Goal: Task Accomplishment & Management: Use online tool/utility

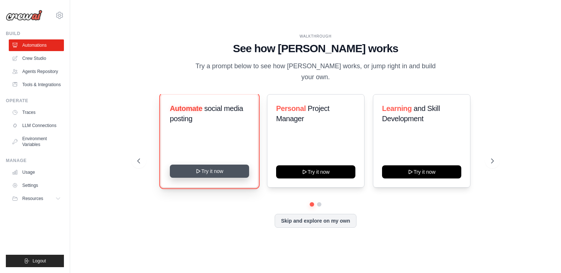
click at [207, 172] on button "Try it now" at bounding box center [209, 171] width 79 height 13
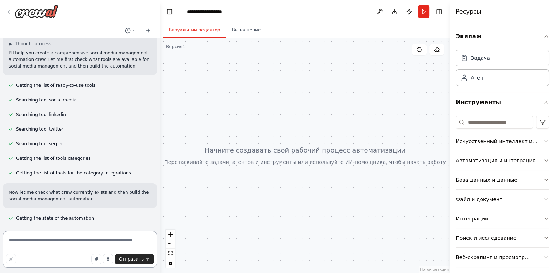
scroll to position [61, 0]
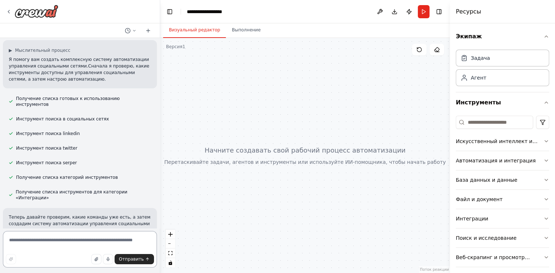
click at [92, 240] on textarea at bounding box center [80, 249] width 154 height 37
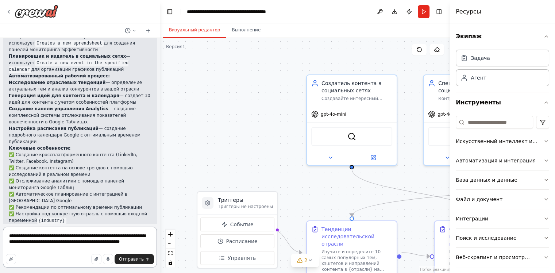
scroll to position [789, 0]
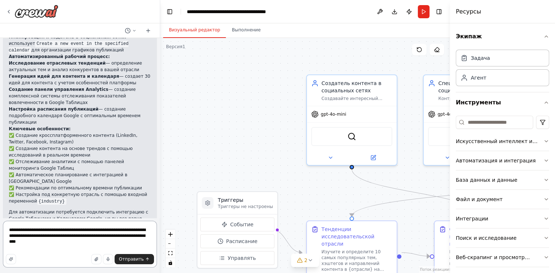
type textarea "**********"
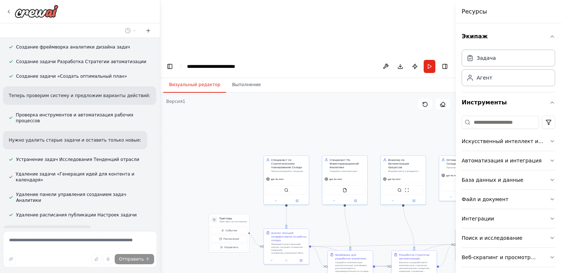
scroll to position [1563, 0]
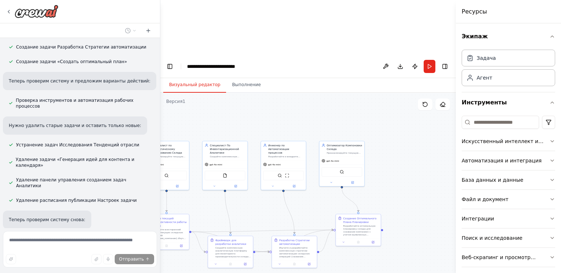
drag, startPoint x: 391, startPoint y: 178, endPoint x: 271, endPoint y: 164, distance: 120.6
click at [271, 164] on div ".deletable-edge-delete-btn { width: 20px; height: 20px; border: 0px solid #ffff…" at bounding box center [307, 210] width 295 height 235
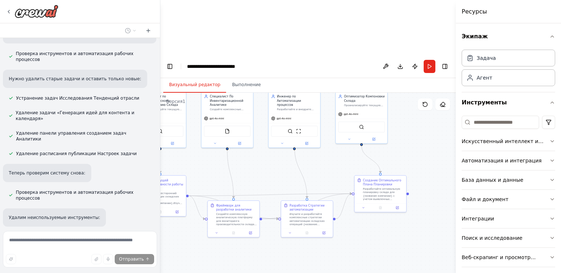
scroll to position [1675, 0]
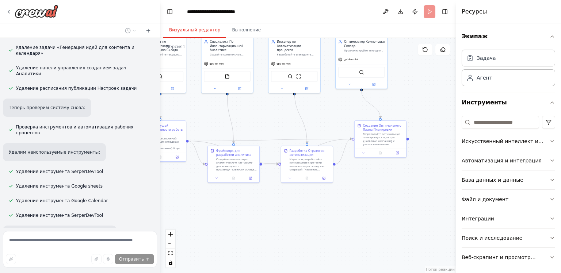
scroll to position [1616, 0]
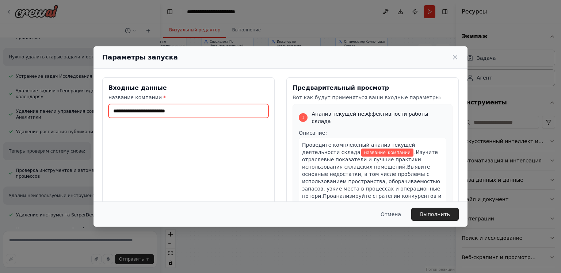
click at [199, 116] on input "название компании *" at bounding box center [188, 111] width 160 height 14
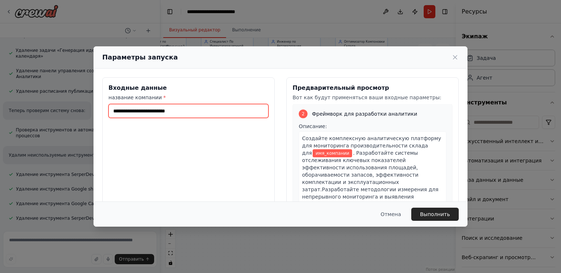
scroll to position [1675, 0]
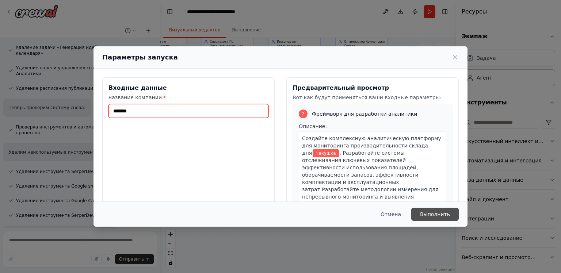
type input "*******"
click at [425, 215] on ya-tr-span "Выполнить" at bounding box center [435, 214] width 30 height 7
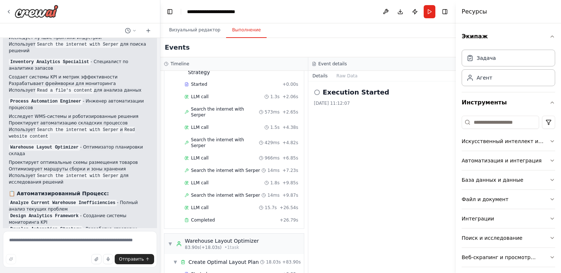
scroll to position [371, 0]
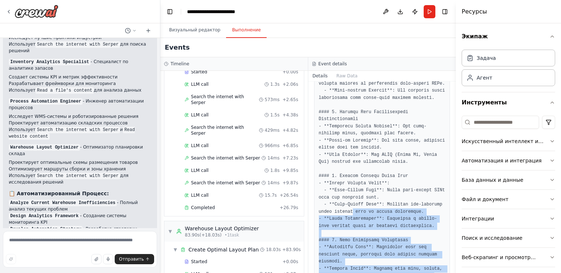
scroll to position [82, 0]
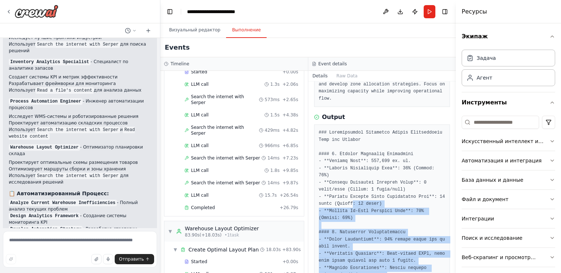
drag, startPoint x: 389, startPoint y: 254, endPoint x: 342, endPoint y: 194, distance: 76.2
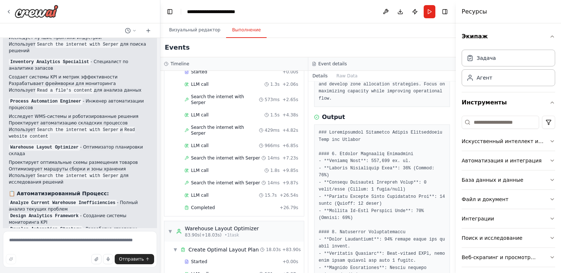
click at [222, 259] on div "Started" at bounding box center [231, 262] width 95 height 6
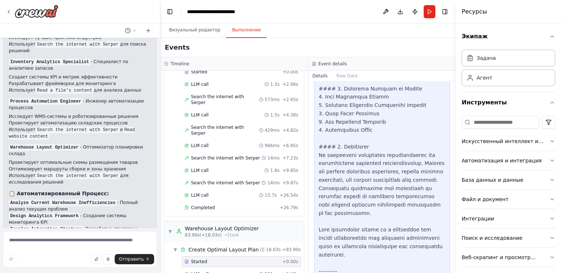
scroll to position [1104, 0]
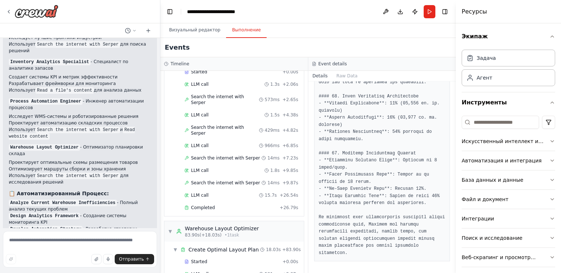
scroll to position [666, 0]
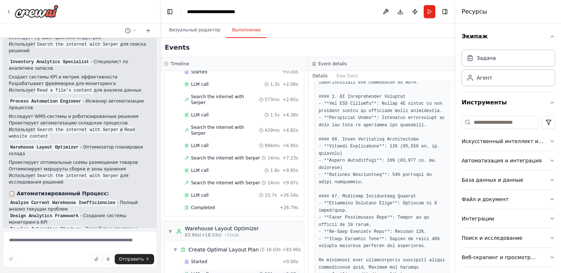
click at [198, 271] on span "LLM call" at bounding box center [200, 274] width 18 height 6
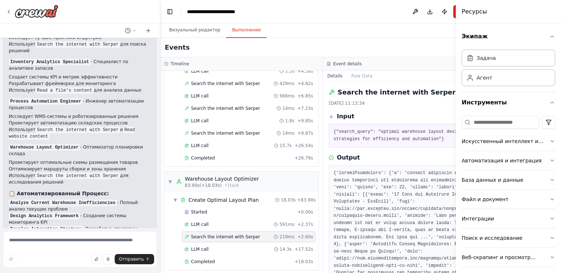
click at [200, 264] on div "▼ Create Optimal Layout Plan 18.03s + 83.90s Started + 0.00s LLM call 591ms + 2…" at bounding box center [241, 231] width 154 height 78
click at [200, 259] on span "Completed" at bounding box center [203, 262] width 24 height 6
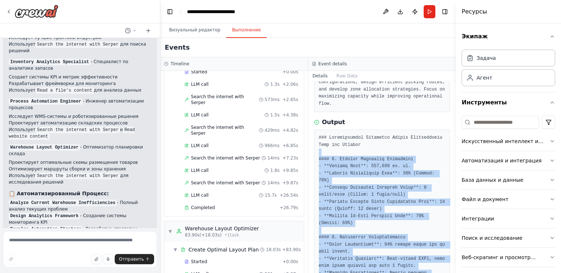
scroll to position [0, 0]
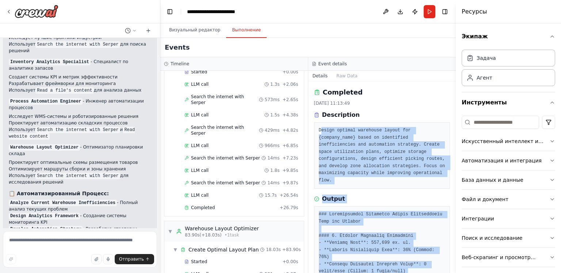
drag, startPoint x: 387, startPoint y: 257, endPoint x: 320, endPoint y: 131, distance: 142.4
click at [320, 131] on div "Completed 03.10.2025, 11:13:49 Description Design optimal warehouse layout for …" at bounding box center [382, 177] width 148 height 192
copy div "esign optimal warehouse layout for {company_name} based on identified inefficie…"
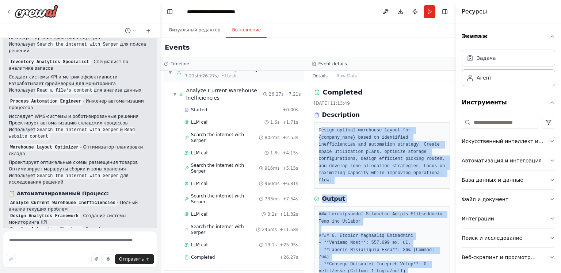
scroll to position [5, 0]
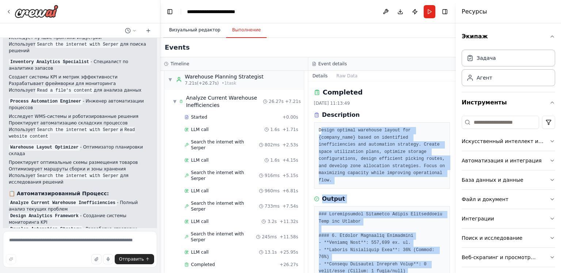
click at [193, 25] on button "Визуальный редактор" at bounding box center [194, 30] width 63 height 15
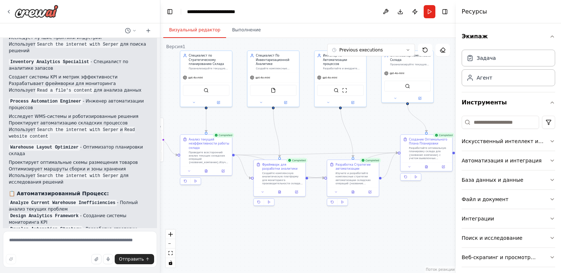
drag, startPoint x: 284, startPoint y: 221, endPoint x: 333, endPoint y: 242, distance: 53.5
click at [333, 242] on div ".deletable-edge-delete-btn { width: 20px; height: 20px; border: 0px solid #ffff…" at bounding box center [307, 155] width 295 height 235
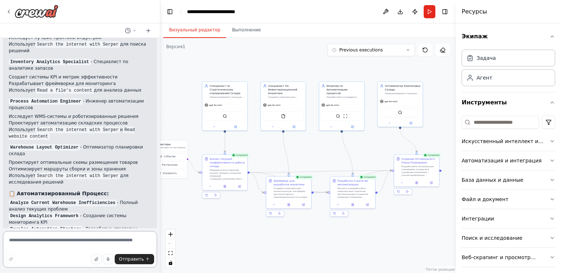
click at [93, 237] on textarea at bounding box center [80, 249] width 154 height 37
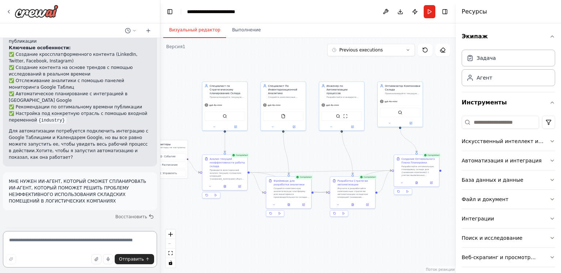
scroll to position [876, 0]
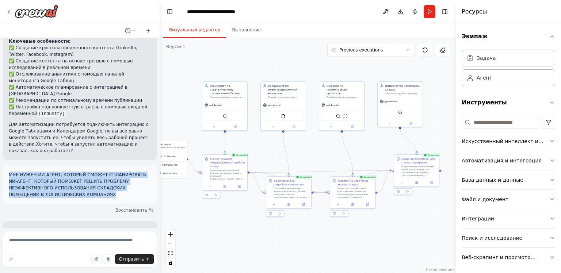
drag, startPoint x: 93, startPoint y: 138, endPoint x: 4, endPoint y: 117, distance: 91.6
click at [4, 166] on div "МНЕ НУЖЕН ИИ-АГЕНТ, КОТОРЫЙ СМОЖЕТ СПЛАНИРОВАТЬ ИИ-АГЕНТ, КОТОРЫЙ ПОМОЖЕТ РЕШИТ…" at bounding box center [80, 185] width 154 height 38
copy ya-tr-span "МНЕ НУЖЕН ИИ-АГЕНТ, КОТОРЫЙ СМОЖЕТ СПЛАНИРОВАТЬ ИИ-АГЕНТ, КОТОРЫЙ ПОМОЖЕТ РЕШИТ…"
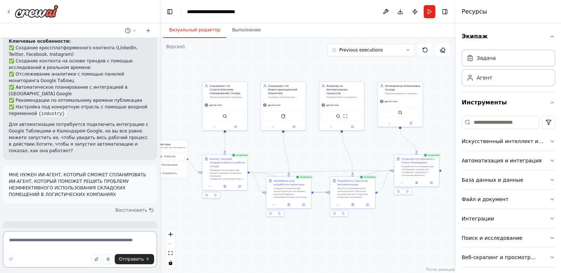
click at [61, 237] on textarea at bounding box center [80, 249] width 154 height 37
paste textarea "**********"
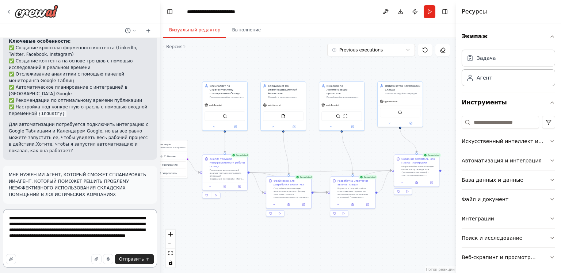
click at [51, 250] on textarea "**********" at bounding box center [80, 238] width 154 height 58
click at [123, 253] on textarea "**********" at bounding box center [80, 238] width 154 height 58
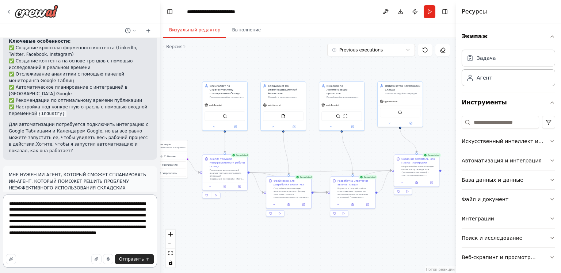
click at [120, 253] on textarea "**********" at bounding box center [80, 231] width 154 height 73
click at [138, 244] on textarea "**********" at bounding box center [80, 231] width 154 height 73
drag, startPoint x: 142, startPoint y: 216, endPoint x: 117, endPoint y: 213, distance: 25.7
click at [117, 214] on textarea "**********" at bounding box center [80, 231] width 154 height 73
type textarea "**********"
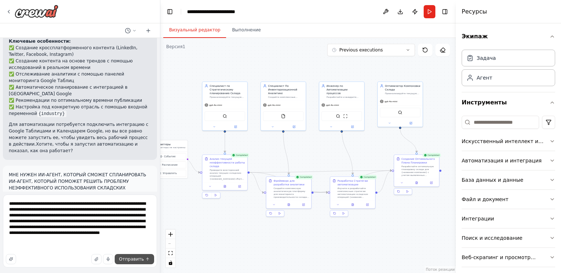
click at [137, 255] on button "Отправить" at bounding box center [134, 259] width 39 height 10
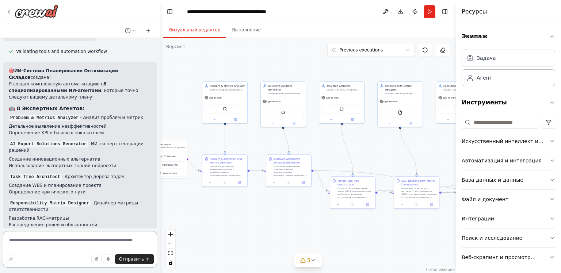
scroll to position [3033, 0]
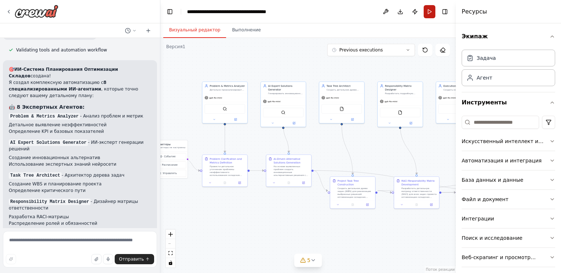
click at [429, 9] on button "Запустить" at bounding box center [429, 11] width 12 height 13
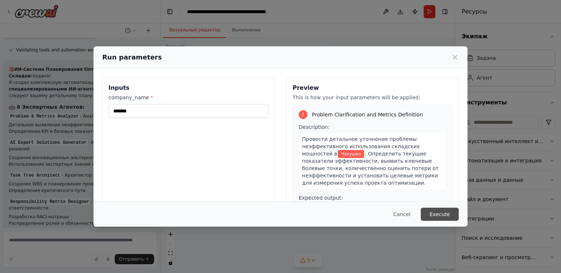
click at [449, 214] on button "Execute" at bounding box center [440, 214] width 38 height 13
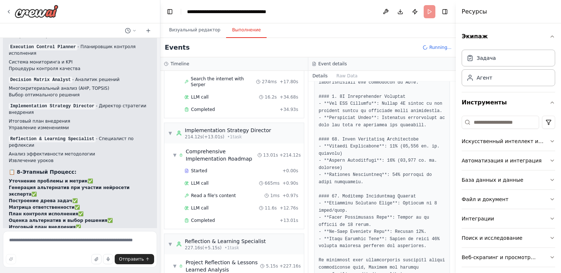
scroll to position [1316, 0]
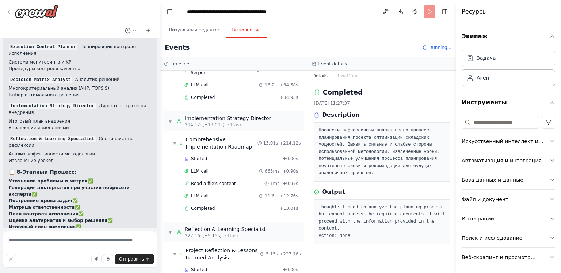
scroll to position [0, 0]
drag, startPoint x: 358, startPoint y: 230, endPoint x: 314, endPoint y: 205, distance: 50.9
click at [314, 205] on div "Thought: I need to analyze the planning process but cannot access the required …" at bounding box center [382, 221] width 136 height 45
copy pre "Thought: I need to analyze the planning process but cannot access the required …"
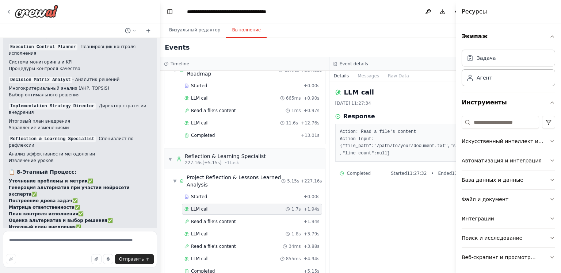
click at [209, 204] on div "LLM call 1.7s + 1.94s" at bounding box center [252, 209] width 140 height 11
click at [209, 250] on div "Started + 0.00s LLM call 1.7s + 1.94s Read a file's content + 1.94s LLM call 1.…" at bounding box center [247, 234] width 155 height 87
click at [207, 268] on span "Completed" at bounding box center [203, 271] width 24 height 6
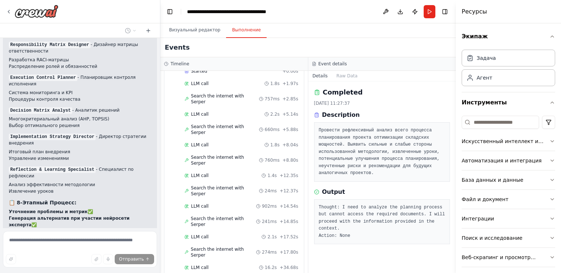
scroll to position [1316, 0]
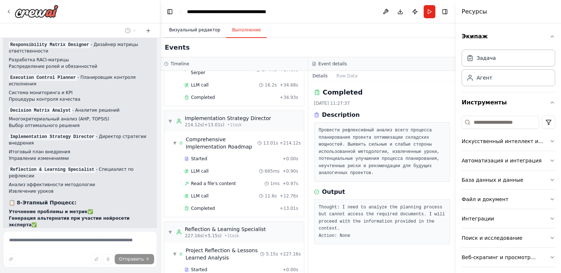
click at [191, 35] on button "Визуальный редактор" at bounding box center [194, 30] width 63 height 15
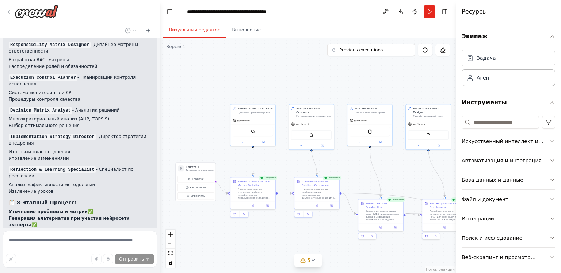
drag, startPoint x: 415, startPoint y: 148, endPoint x: 453, endPoint y: 171, distance: 43.8
click at [453, 171] on div "Создайте команду, которая будет планировать и публиковать контент в социальных …" at bounding box center [280, 136] width 561 height 273
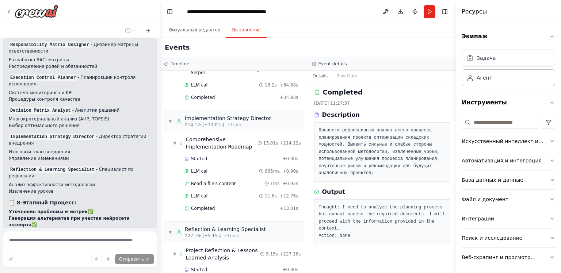
click at [241, 33] on button "Выполнение" at bounding box center [246, 30] width 41 height 15
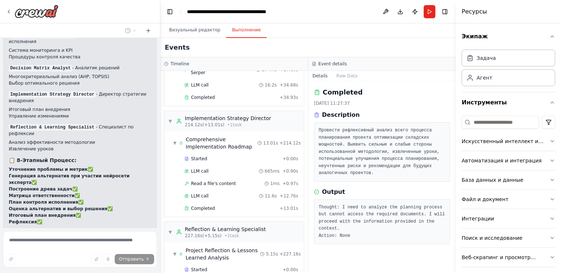
scroll to position [3239, 0]
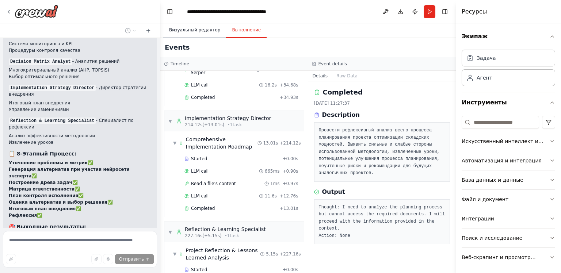
click at [208, 37] on button "Визуальный редактор" at bounding box center [194, 30] width 63 height 15
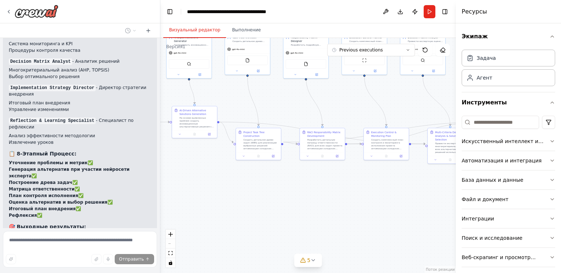
drag, startPoint x: 383, startPoint y: 179, endPoint x: 260, endPoint y: 107, distance: 142.2
click at [260, 107] on div ".deletable-edge-delete-btn { width: 20px; height: 20px; border: 0px solid #ffff…" at bounding box center [307, 155] width 295 height 235
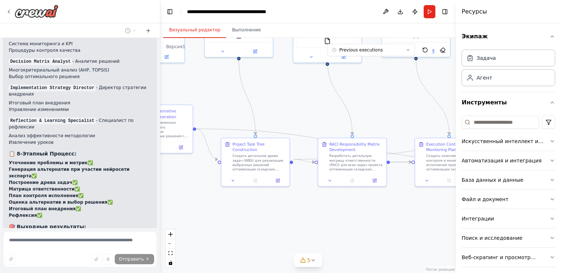
scroll to position [3278, 0]
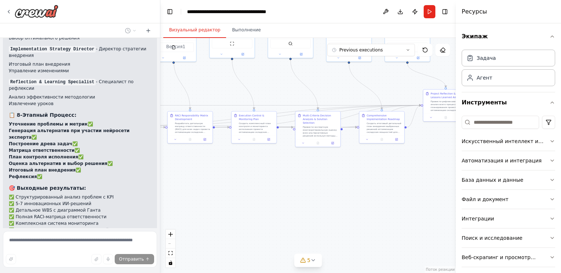
drag, startPoint x: 341, startPoint y: 225, endPoint x: 222, endPoint y: 215, distance: 120.1
click at [222, 215] on div ".deletable-edge-delete-btn { width: 20px; height: 20px; border: 0px solid #ffff…" at bounding box center [307, 155] width 295 height 235
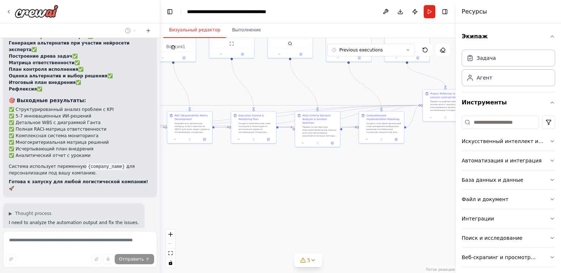
scroll to position [3370, 0]
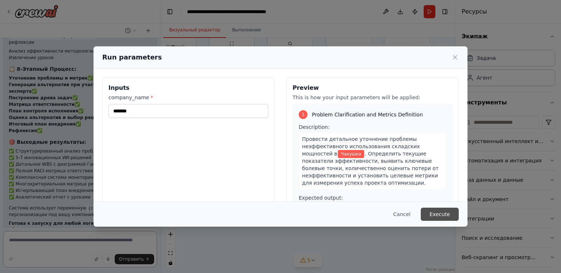
scroll to position [3335, 0]
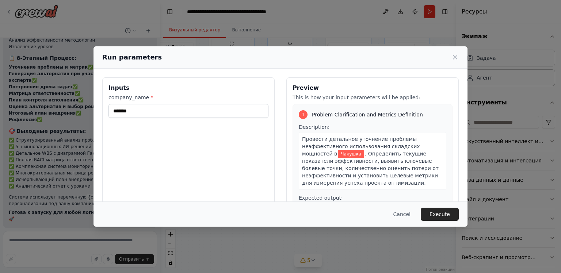
click at [442, 212] on button "Execute" at bounding box center [440, 214] width 38 height 13
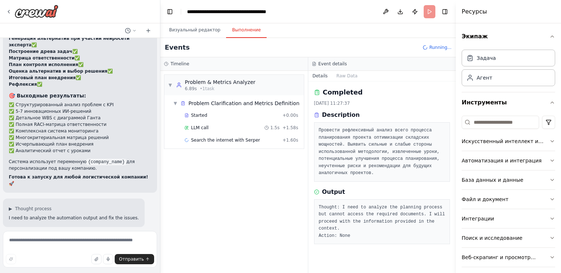
scroll to position [3443, 0]
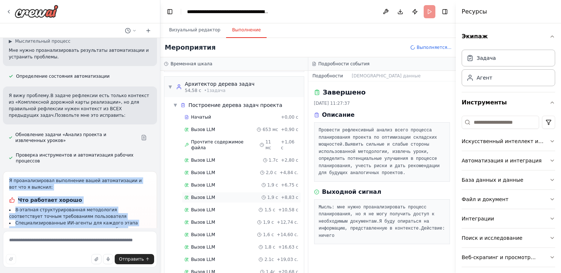
scroll to position [330, 0]
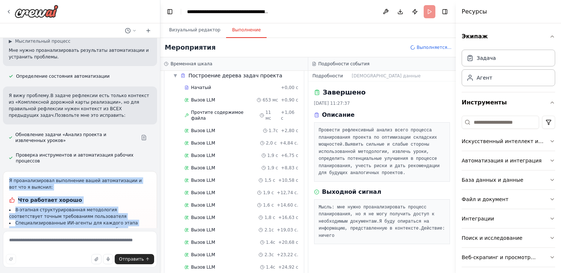
click at [38, 266] on ya-tr-span "Всесторонний охват: от анализа проблемы до рефлексии" at bounding box center [82, 268] width 134 height 5
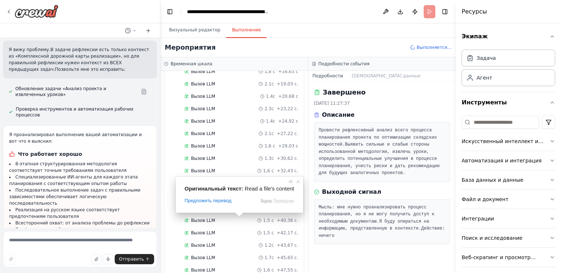
scroll to position [478, 0]
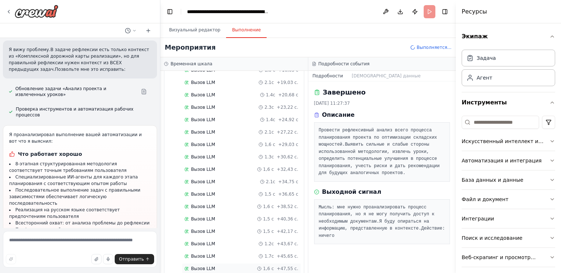
click at [193, 266] on ya-tr-span "Вызов LLM" at bounding box center [203, 268] width 24 height 5
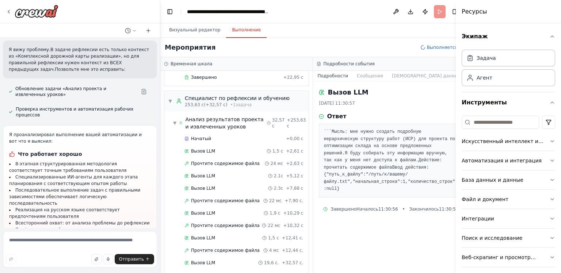
scroll to position [1159, 0]
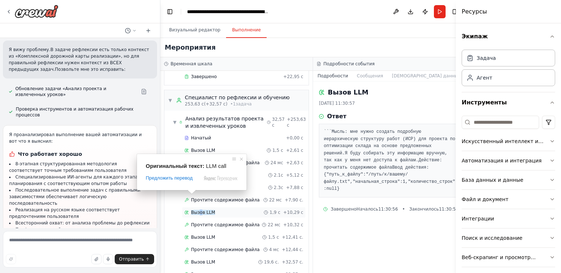
click at [200, 210] on ya-tr-span "Вызов LLM" at bounding box center [203, 212] width 24 height 5
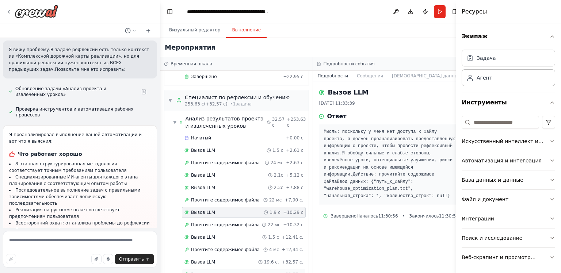
click at [219, 272] on div "Завершено" at bounding box center [231, 275] width 95 height 6
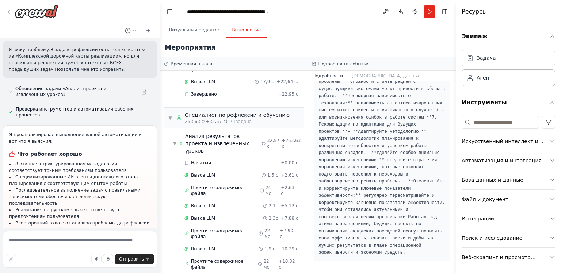
scroll to position [673, 0]
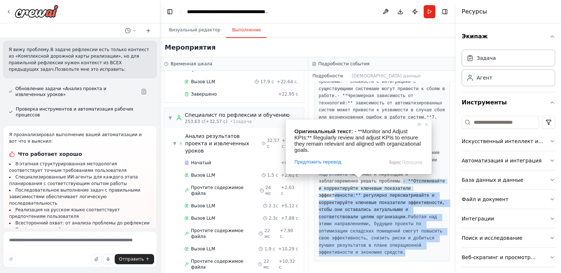
drag, startPoint x: 358, startPoint y: 191, endPoint x: 402, endPoint y: 264, distance: 85.0
click at [402, 264] on div "Завершено 03.10.2025, 11:34:02 Описание Провести рефлексивный анализ всего проц…" at bounding box center [382, 177] width 148 height 192
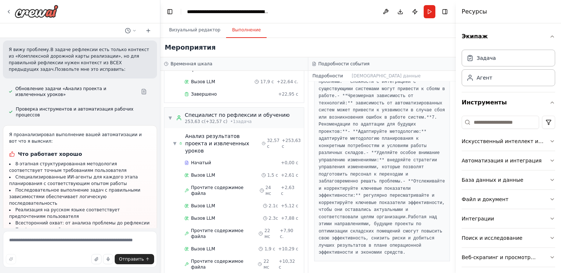
click at [407, 168] on ya-tr-span "- **Уделяйте особое внимание управлению изменениями:** внедряйте стратегии упра…" at bounding box center [380, 167] width 123 height 34
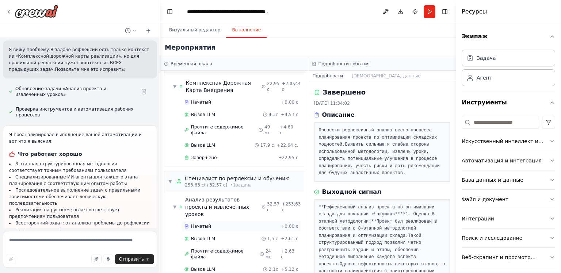
scroll to position [1086, 0]
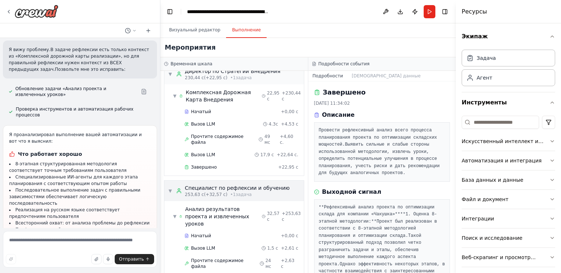
click at [213, 192] on ya-tr-span "(+32,57 с)" at bounding box center [215, 194] width 23 height 5
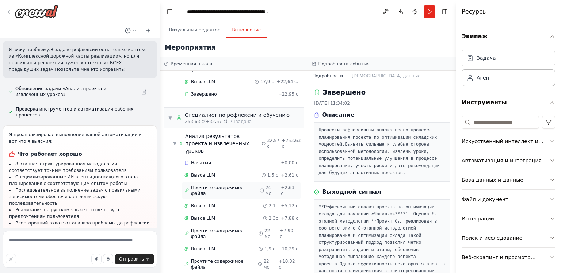
scroll to position [1013, 0]
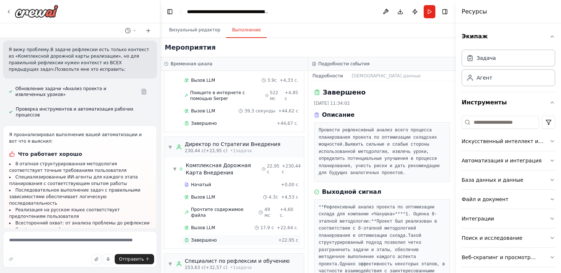
click at [200, 238] on ya-tr-span "Завершено" at bounding box center [204, 240] width 26 height 5
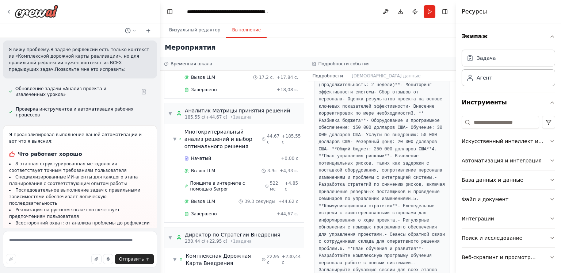
scroll to position [903, 0]
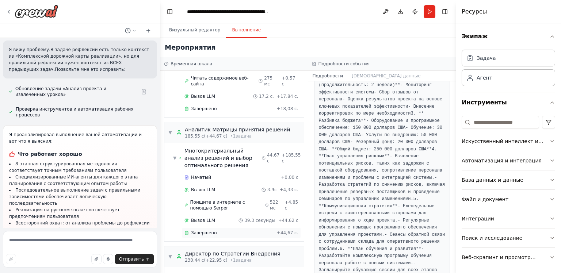
click at [216, 230] on div "Завершено" at bounding box center [228, 233] width 89 height 6
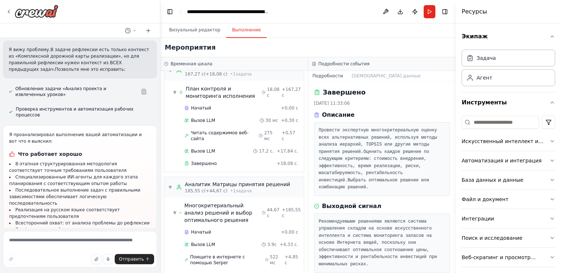
scroll to position [794, 0]
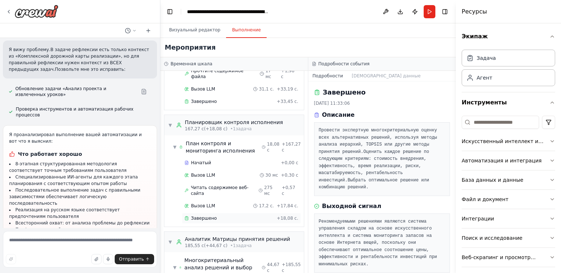
click at [200, 189] on body "Create a crew that schedules and publishes social media content across multiple…" at bounding box center [280, 136] width 561 height 273
click at [212, 216] on ya-tr-span "Завершено" at bounding box center [204, 218] width 26 height 5
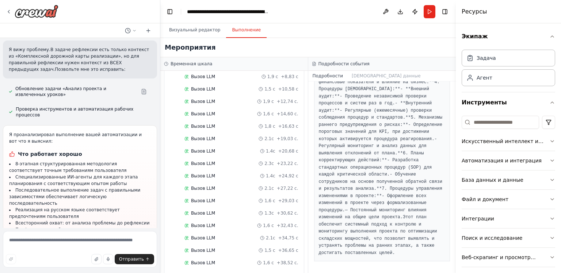
scroll to position [648, 0]
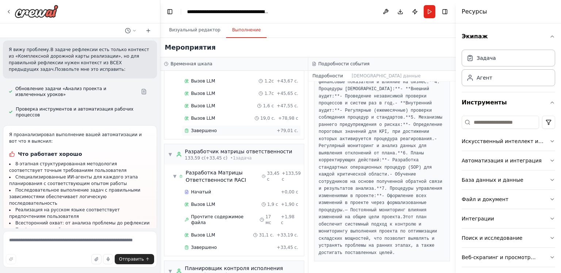
click at [203, 128] on ya-tr-span "Завершено" at bounding box center [204, 130] width 26 height 5
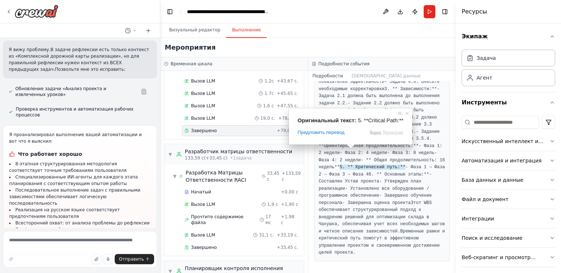
scroll to position [666, 0]
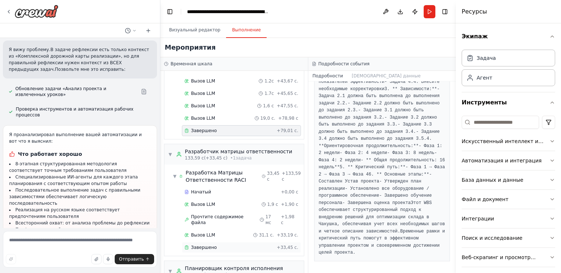
click at [206, 242] on div "Завершено + 33,45 с." at bounding box center [241, 247] width 119 height 11
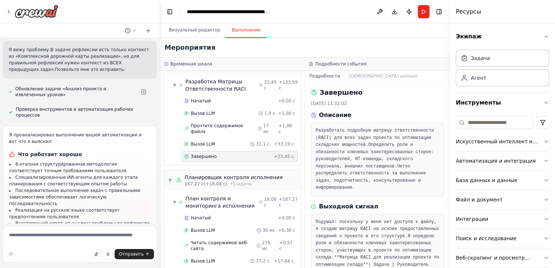
scroll to position [794, 0]
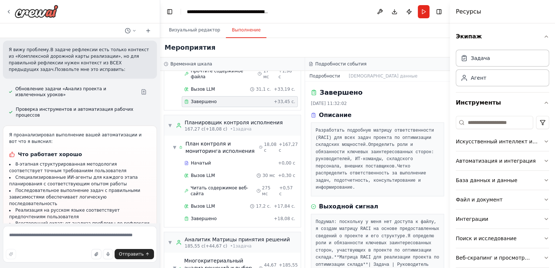
click at [196, 199] on div "Начатый + 0,00 с Вызов LLM 30 мс + 0,30 с Читать содержимое веб-сайта 275 мс + …" at bounding box center [235, 191] width 131 height 68
click at [195, 216] on ya-tr-span "Завершено" at bounding box center [204, 218] width 26 height 5
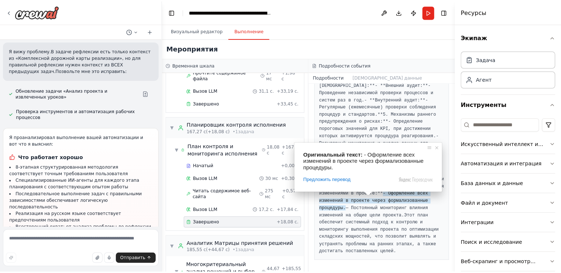
scroll to position [473, 0]
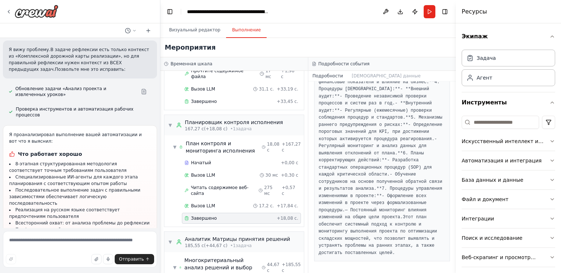
click at [388, 251] on pre "**Комплексный план контроля и мониторинга реализации проекта по оптимизации скл…" at bounding box center [382, 68] width 127 height 377
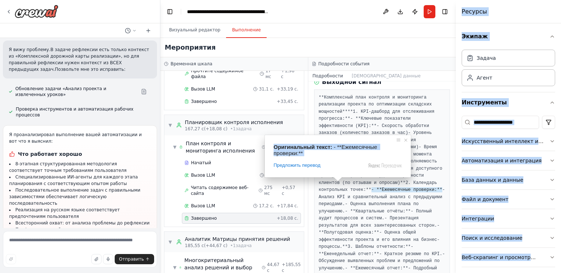
drag, startPoint x: 387, startPoint y: 254, endPoint x: 336, endPoint y: 180, distance: 90.4
click at [336, 180] on body "Create a crew that schedules and publishes social media content across multiple…" at bounding box center [280, 136] width 561 height 273
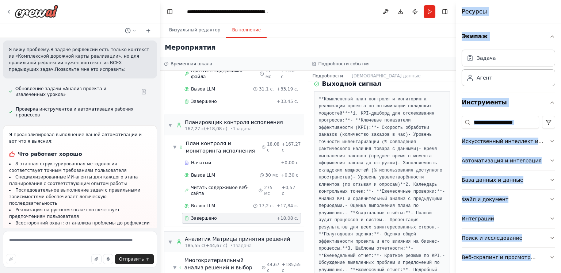
click at [403, 208] on ya-tr-span "- Анализ KPI и сравнительный анализ с предыдущими периодами." at bounding box center [383, 198] width 129 height 19
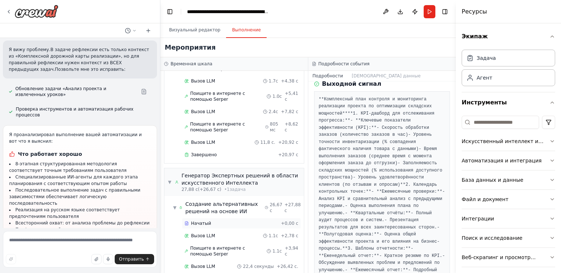
scroll to position [0, 0]
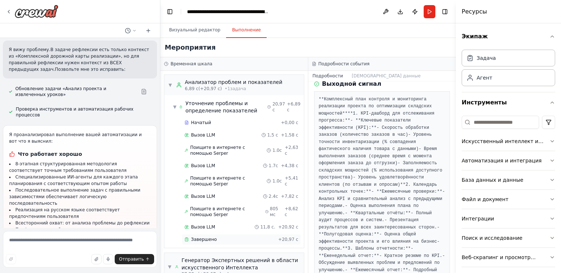
click at [214, 237] on div "Завершено" at bounding box center [229, 240] width 91 height 6
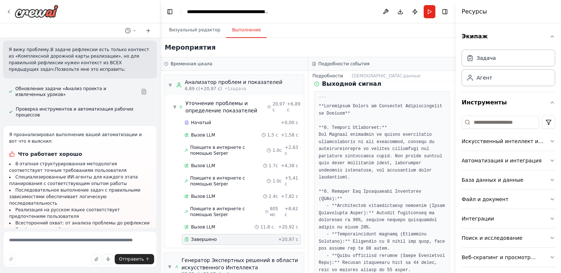
scroll to position [115, 0]
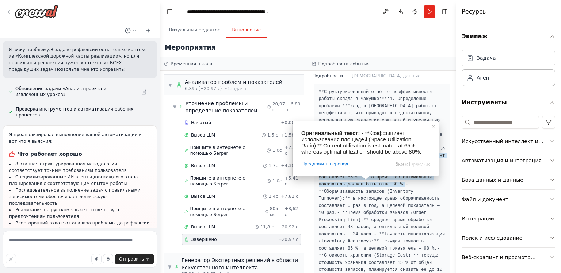
click at [373, 109] on ya-tr-span "**1. Определение проблемы:**" at bounding box center [374, 102] width 110 height 12
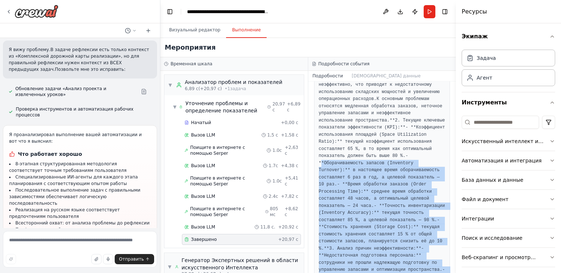
scroll to position [0, 0]
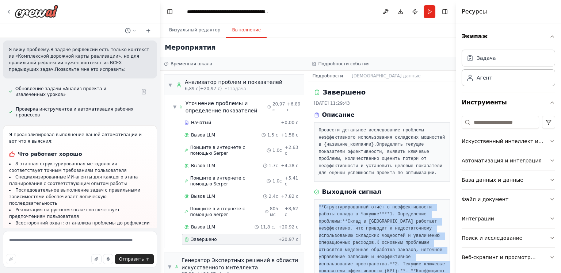
drag, startPoint x: 406, startPoint y: 248, endPoint x: 316, endPoint y: 209, distance: 98.3
copy pre "**Структурированный отчёт о неэффективности работы склада в Чакушке** **1. Опре…"
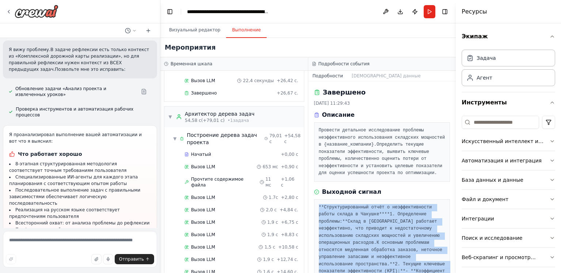
scroll to position [219, 0]
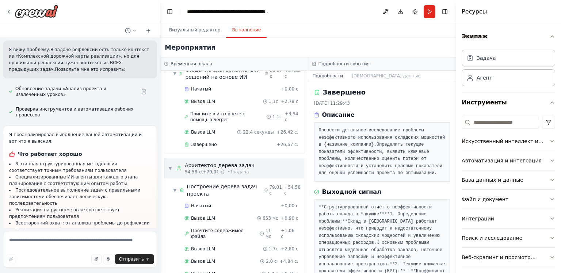
click at [240, 162] on ya-tr-span "Архитектор дерева задач" at bounding box center [220, 165] width 70 height 6
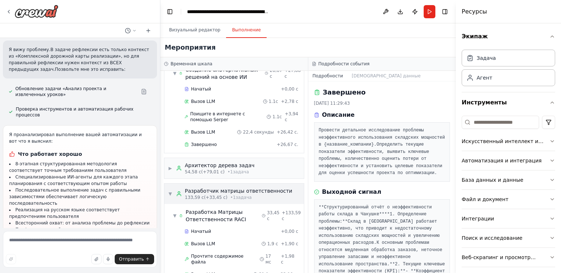
click at [253, 195] on div "133,59 с (+33,45 с) • 1 задача" at bounding box center [238, 198] width 107 height 6
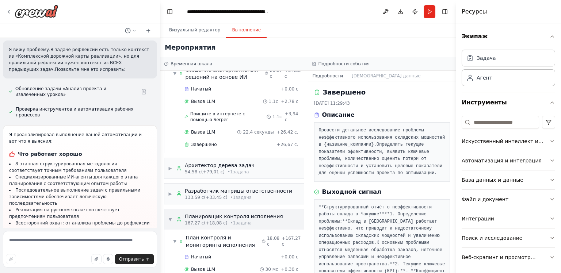
click at [257, 216] on ya-tr-span "Планировщик контроля исполнения" at bounding box center [234, 217] width 98 height 6
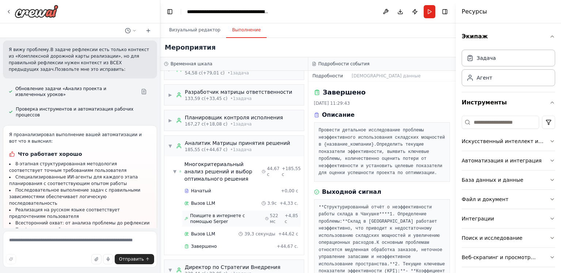
scroll to position [329, 0]
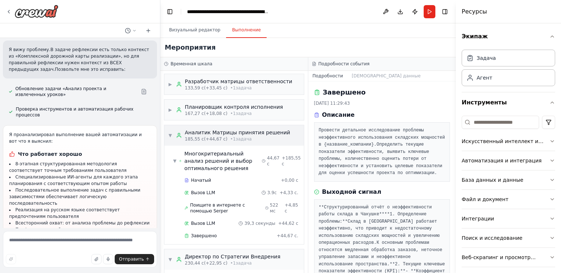
click at [256, 133] on div "Аналитик Матрицы принятия решений" at bounding box center [237, 132] width 105 height 7
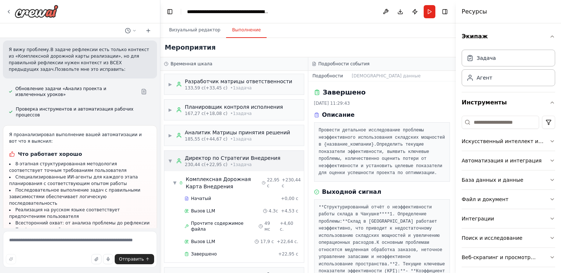
click at [244, 162] on div "230,44 с (+22,95 с) • 1 задача" at bounding box center [233, 165] width 96 height 6
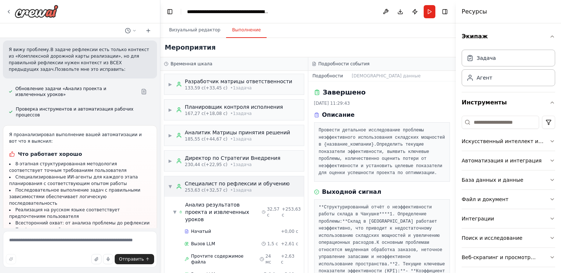
click at [245, 181] on ya-tr-span "Специалист по рефлексии и обучению" at bounding box center [237, 184] width 105 height 6
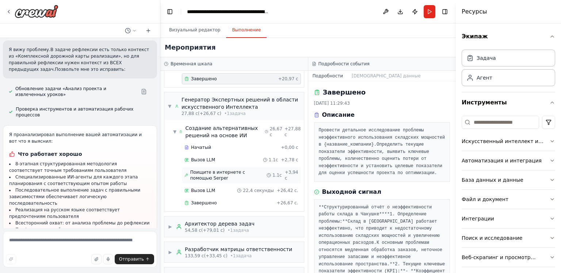
scroll to position [147, 0]
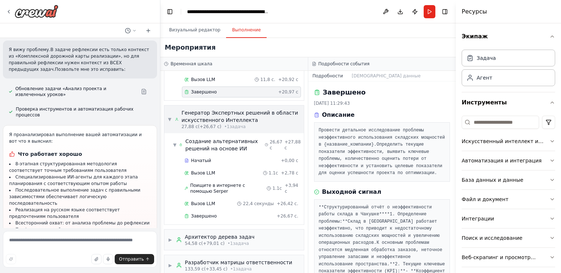
click at [245, 121] on ya-tr-span "Генератор Экспертных решений в области искусственного Интеллекта" at bounding box center [239, 116] width 116 height 13
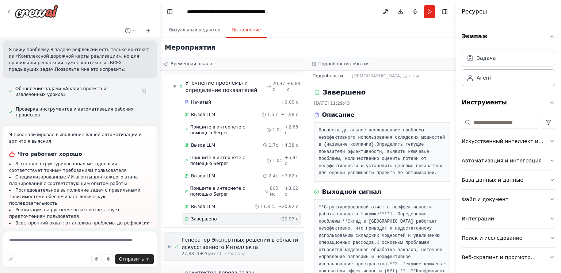
scroll to position [0, 0]
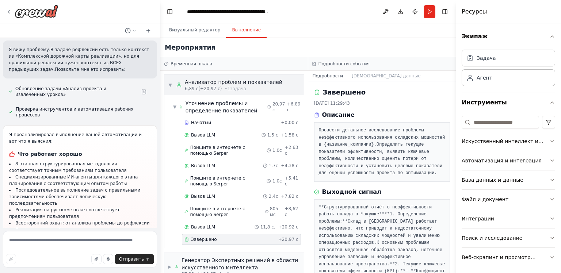
click at [257, 87] on div "6,89 с (+20,97 с) • 1 задача" at bounding box center [233, 89] width 97 height 6
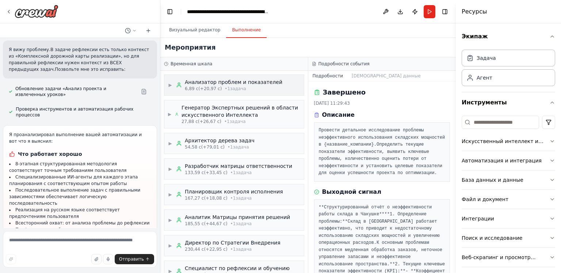
click at [242, 77] on div "▶ Анализатор проблем и показателей 6,89 с (+20,97 с) • 1 задача" at bounding box center [233, 85] width 139 height 20
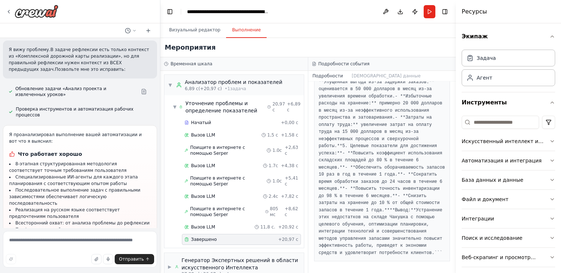
scroll to position [475, 0]
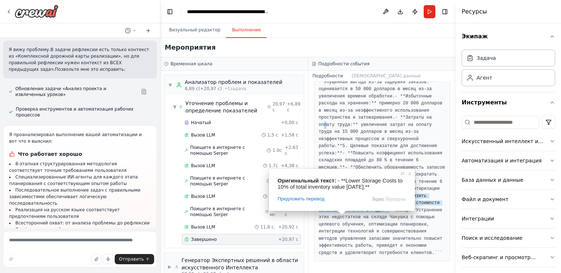
click at [363, 124] on ya-tr-span "- **Затраты на оплату труда:** увеличение затрат на оплату труда на 15 000 долл…" at bounding box center [377, 132] width 116 height 34
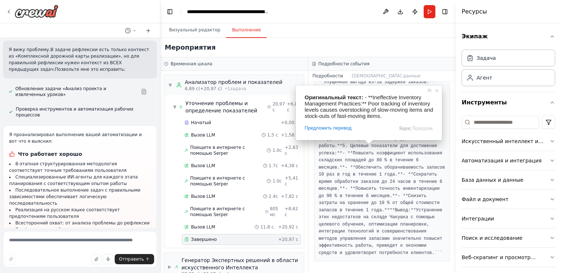
scroll to position [509, 0]
click at [356, 263] on div "Завершено 03.10.2025, 11:29:43 Описание Провести детальное исследование проблем…" at bounding box center [382, 177] width 148 height 192
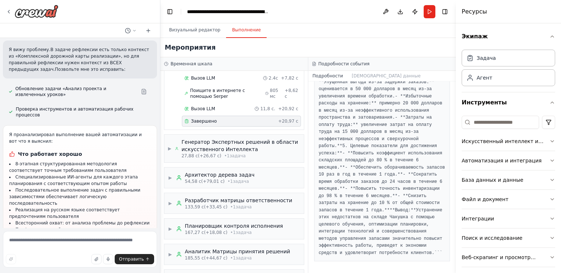
scroll to position [146, 0]
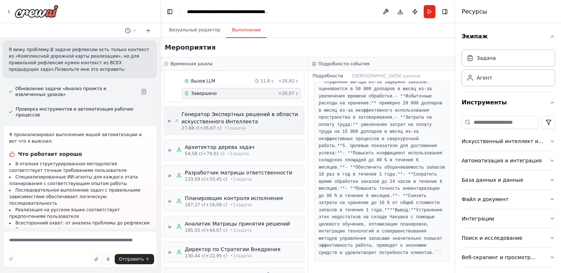
click at [225, 114] on ya-tr-span "Генератор Экспертных решений в области искусственного Интеллекта" at bounding box center [239, 117] width 116 height 13
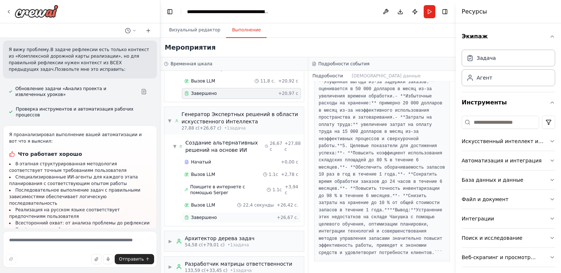
click at [205, 219] on div "Завершено + 26,67 с." at bounding box center [241, 217] width 119 height 11
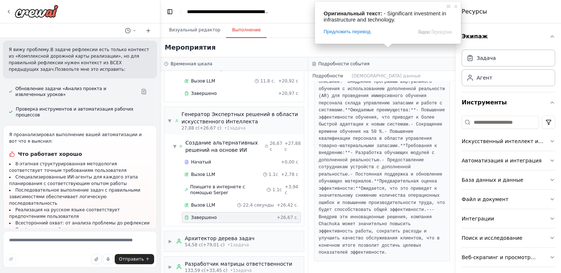
scroll to position [1513, 0]
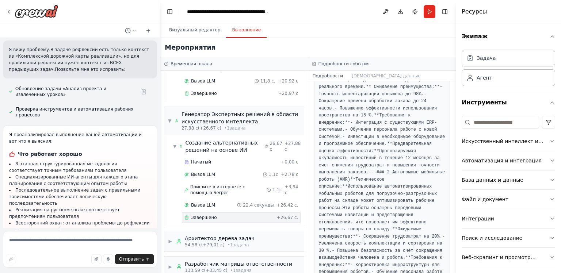
scroll to position [0, 0]
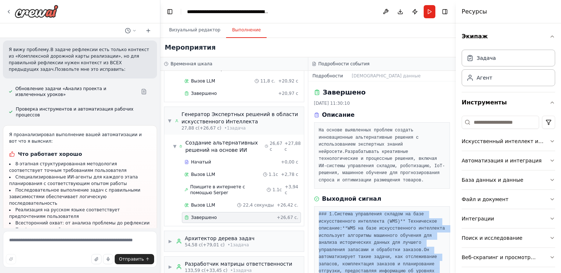
drag, startPoint x: 356, startPoint y: 255, endPoint x: 315, endPoint y: 206, distance: 63.8
copy pre "### 1. Система управления складом на базе искусственного интеллекта (WMS) ** Те…"
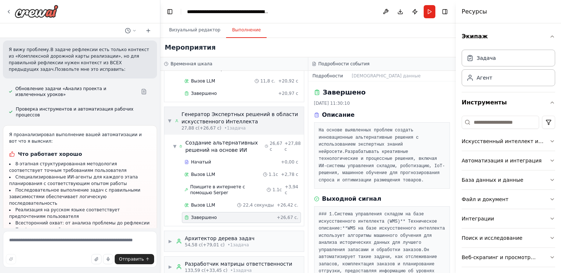
click at [210, 114] on ya-tr-span "Генератор Экспертных решений в области искусственного Интеллекта" at bounding box center [239, 117] width 116 height 13
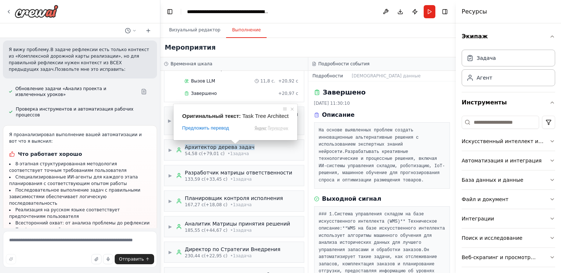
click at [237, 143] on span at bounding box center [234, 142] width 9 height 4
click at [237, 144] on span at bounding box center [234, 142] width 9 height 4
click at [277, 156] on div "▶ Архитектор дерева задач 54,58 с (+79,01 с) • 1 задача" at bounding box center [233, 150] width 139 height 20
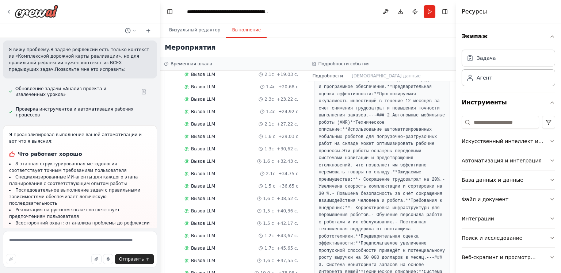
scroll to position [546, 0]
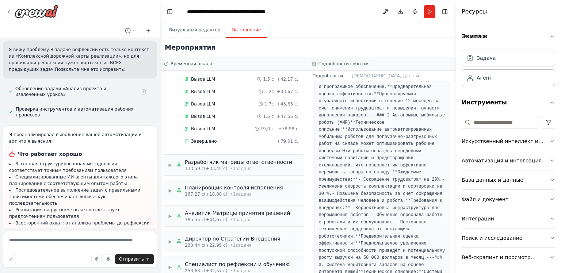
click at [208, 139] on ya-tr-span "Завершено" at bounding box center [204, 141] width 26 height 5
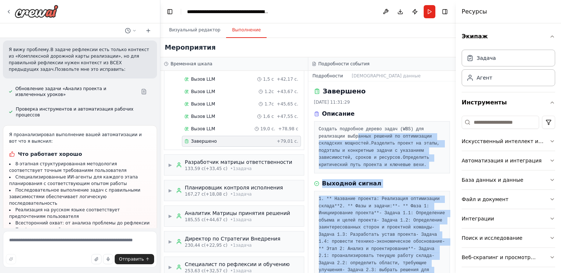
scroll to position [0, 0]
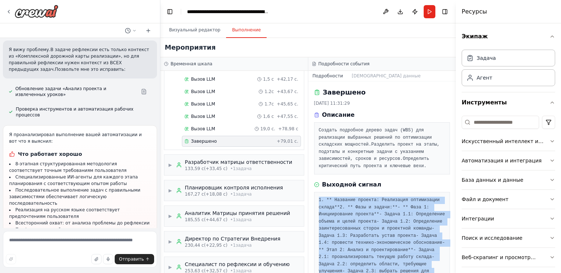
drag, startPoint x: 432, startPoint y: 250, endPoint x: 315, endPoint y: 198, distance: 128.0
copy pre "1. ** Название проекта: Реализация оптимизации склада** 2. ** Фазы и задачи:** …"
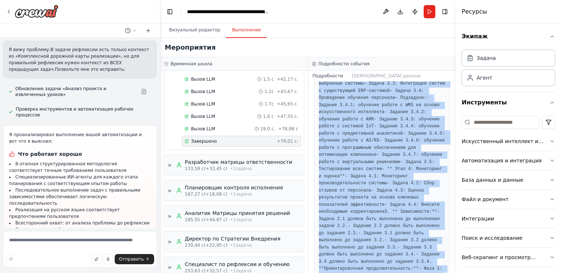
scroll to position [292, 0]
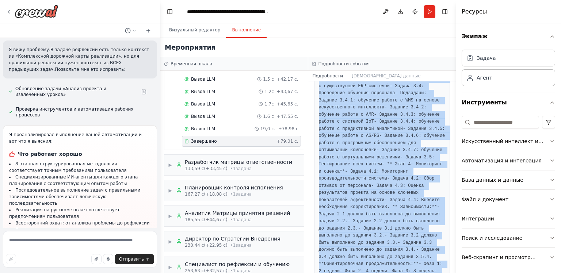
click at [354, 96] on ya-tr-span "— Задача 3.4: Проведение обучения персонала" at bounding box center [373, 90] width 108 height 12
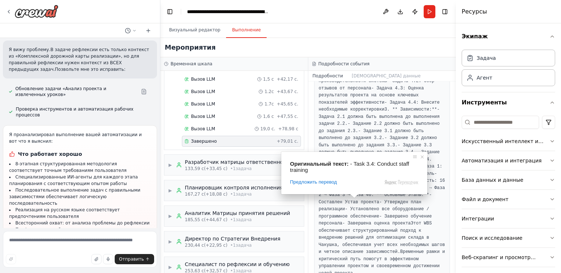
scroll to position [402, 0]
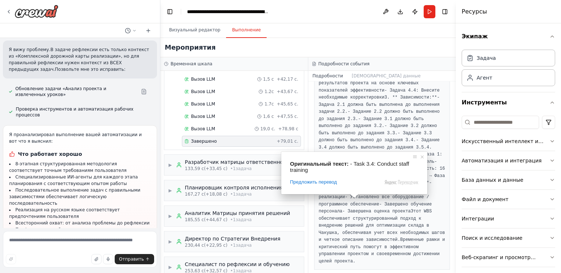
click at [369, 93] on ya-tr-span "- Задача 4.3: Оценка результатов проекта на основе ключевых показателей эффекти…" at bounding box center [373, 83] width 108 height 19
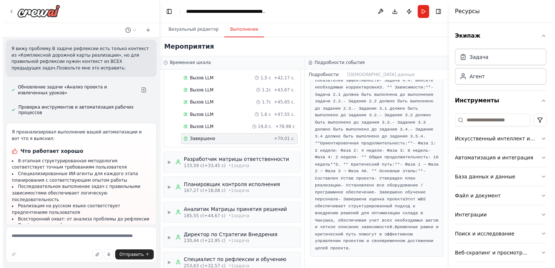
scroll to position [657, 0]
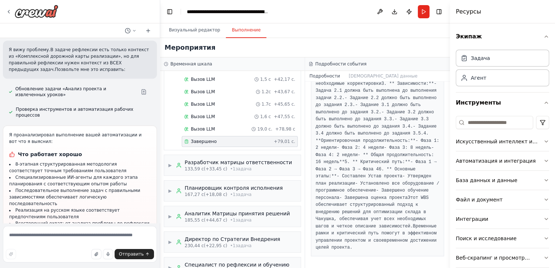
click at [381, 210] on pre "1. ** Название проекта: Реализация оптимизации склада** 2. ** Фазы и задачи:** …" at bounding box center [378, 12] width 124 height 477
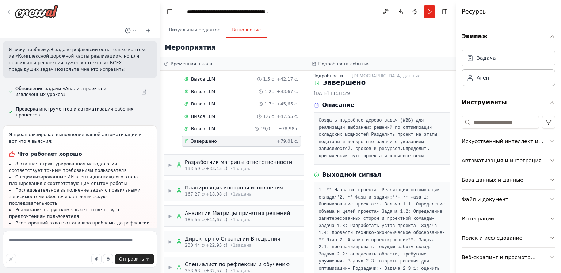
scroll to position [0, 0]
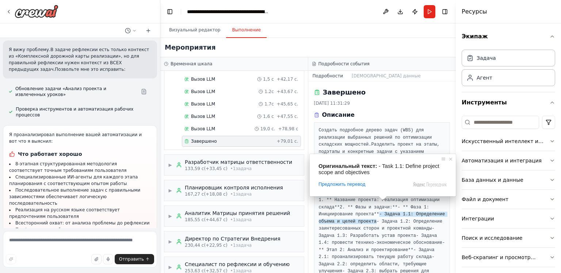
click at [382, 131] on ya-tr-span "Создать подробное дерево задач (WBS) для реализации выбранных решений по оптими…" at bounding box center [377, 137] width 116 height 19
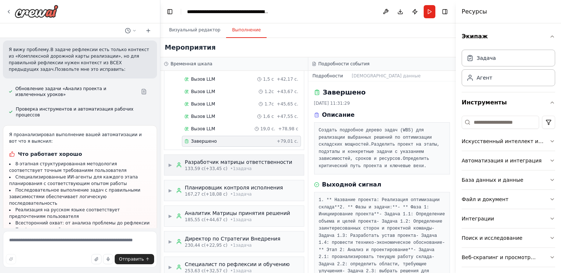
click at [255, 159] on ya-tr-span "Разработчик матрицы ответственности" at bounding box center [238, 162] width 107 height 6
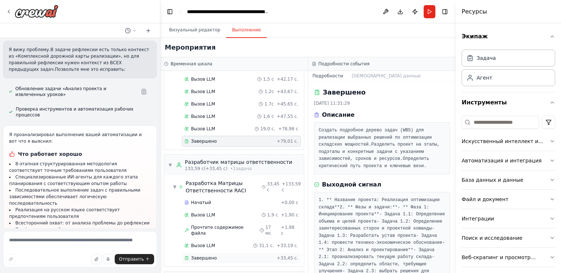
click at [200, 256] on ya-tr-span "Завершено" at bounding box center [204, 258] width 26 height 5
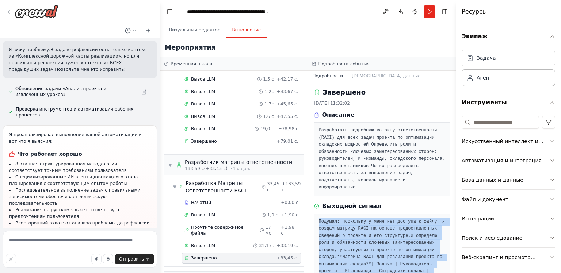
drag, startPoint x: 391, startPoint y: 253, endPoint x: 319, endPoint y: 212, distance: 82.5
copy pre "Подумал: поскольку у меня нет доступа к файлу, я создам матрицу RACI на основе …"
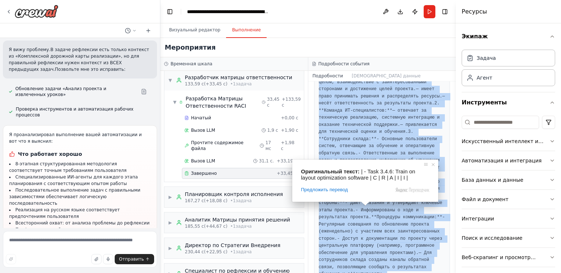
scroll to position [657, 0]
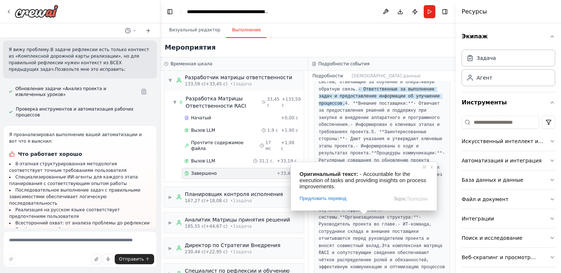
scroll to position [694, 0]
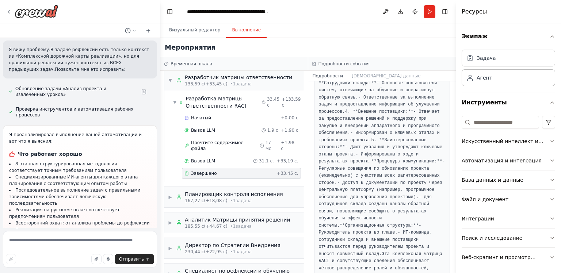
click at [265, 191] on ya-tr-span "Планировщик контроля исполнения" at bounding box center [234, 194] width 98 height 6
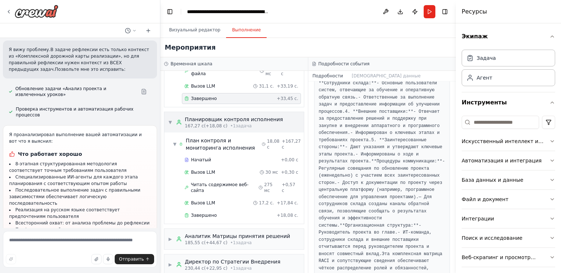
scroll to position [715, 0]
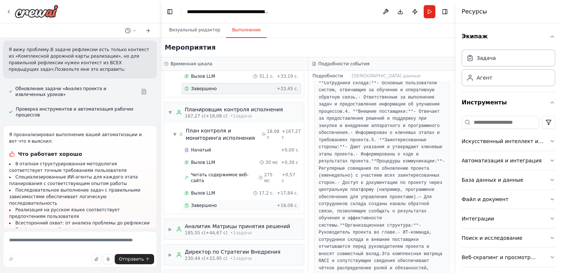
click at [207, 203] on ya-tr-span "Завершено" at bounding box center [204, 205] width 26 height 5
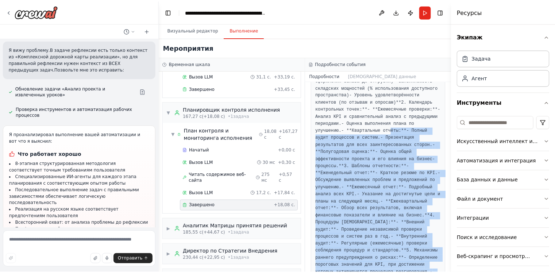
scroll to position [72, 0]
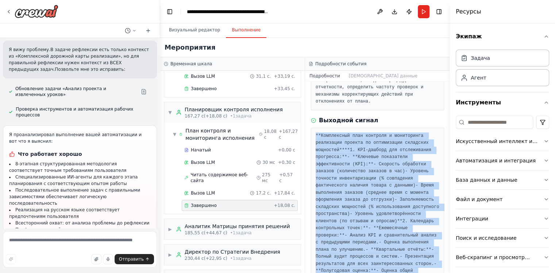
drag, startPoint x: 390, startPoint y: 249, endPoint x: 311, endPoint y: 131, distance: 142.3
copy pre "**Комплексный план контроля и мониторинга реализации проекта по оптимизации скл…"
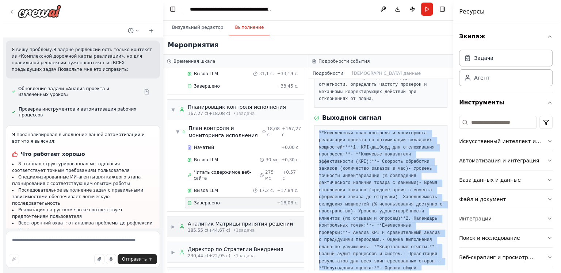
scroll to position [0, 0]
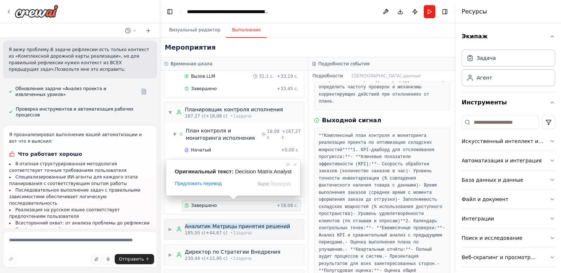
click at [257, 223] on ya-tr-span "Аналитик Матрицы принятия решений" at bounding box center [237, 226] width 105 height 6
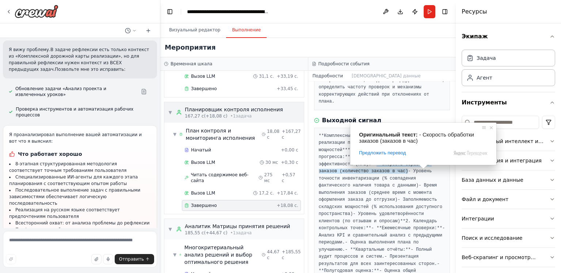
click at [258, 107] on ya-tr-span "Планировщик контроля исполнения" at bounding box center [234, 110] width 98 height 6
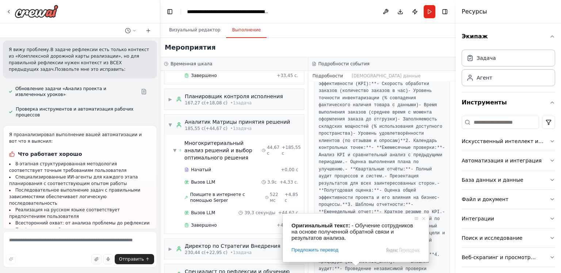
scroll to position [42, 0]
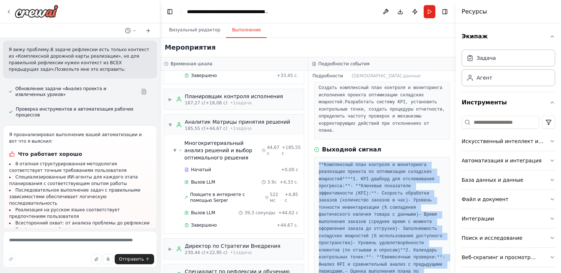
drag, startPoint x: 372, startPoint y: 210, endPoint x: 315, endPoint y: 152, distance: 81.6
copy pre "**Комплексный план контроля и мониторинга реализации проекта по оптимизации скл…"
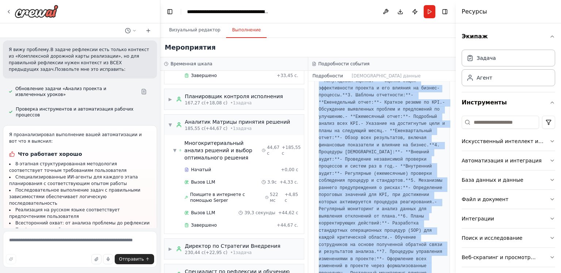
scroll to position [473, 0]
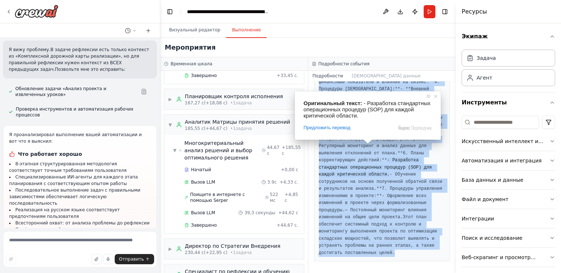
click at [366, 179] on pre "**Комплексный план контроля и мониторинга реализации проекта по оптимизации скл…" at bounding box center [382, 68] width 127 height 377
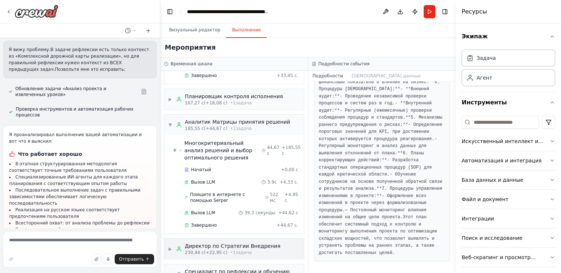
click at [258, 242] on div "Директор по Стратегии Внедрения 230,44 с (+22,95 с) • 1 задача" at bounding box center [233, 248] width 96 height 13
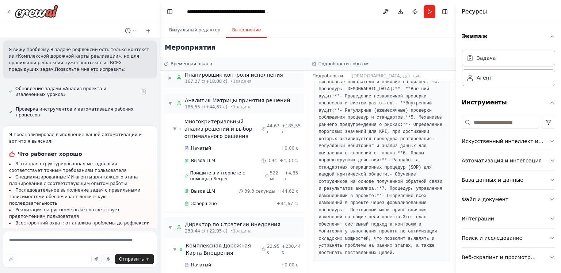
scroll to position [813, 0]
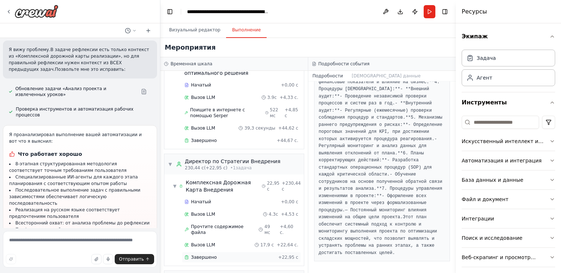
click at [214, 254] on div "Завершено" at bounding box center [229, 257] width 91 height 6
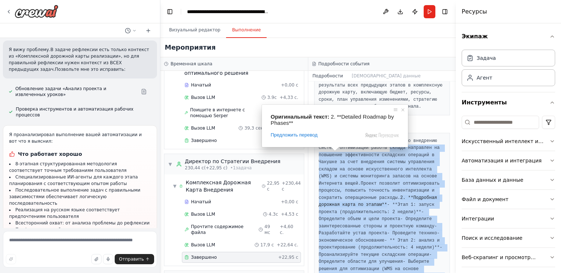
scroll to position [30, 0]
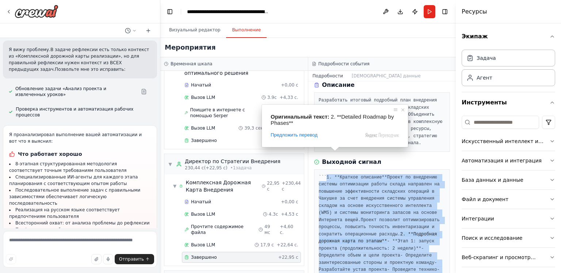
drag, startPoint x: 415, startPoint y: 241, endPoint x: 317, endPoint y: 183, distance: 114.3
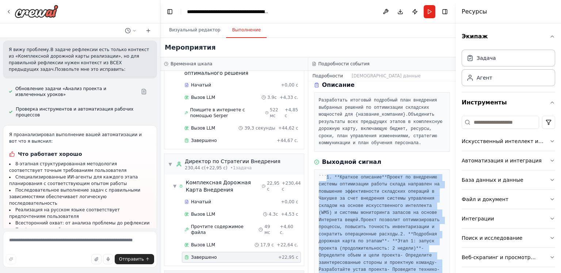
click at [256, 273] on ya-tr-span "Специалист по рефлексии и обучению" at bounding box center [237, 278] width 105 height 6
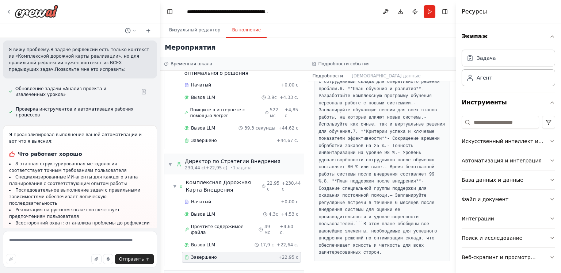
scroll to position [687, 0]
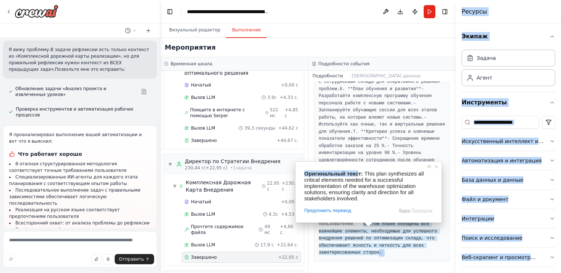
drag, startPoint x: 418, startPoint y: 251, endPoint x: 375, endPoint y: 189, distance: 75.5
click at [375, 189] on body "Create a crew that schedules and publishes social media content across multiple…" at bounding box center [280, 136] width 561 height 273
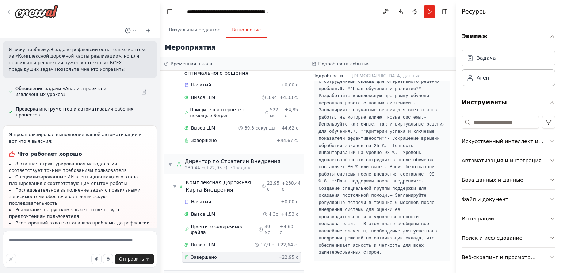
click at [402, 239] on ya-tr-span "В этом плане обобщены все важнейшие элементы, необходимые для успешного внедрен…" at bounding box center [379, 239] width 121 height 34
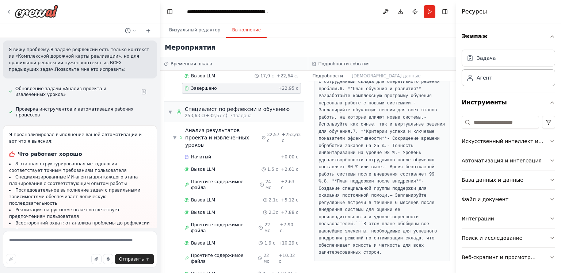
scroll to position [983, 0]
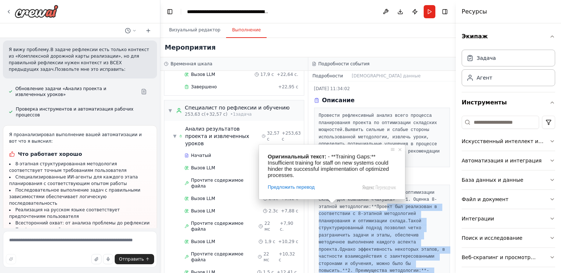
scroll to position [0, 0]
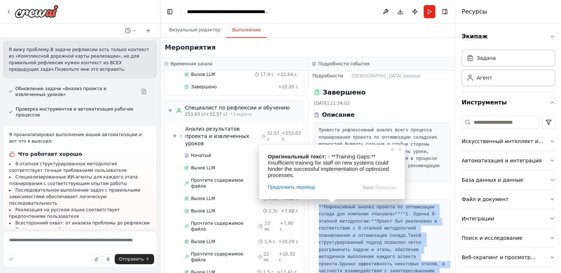
drag, startPoint x: 407, startPoint y: 255, endPoint x: 316, endPoint y: 207, distance: 103.4
